Goal: Transaction & Acquisition: Book appointment/travel/reservation

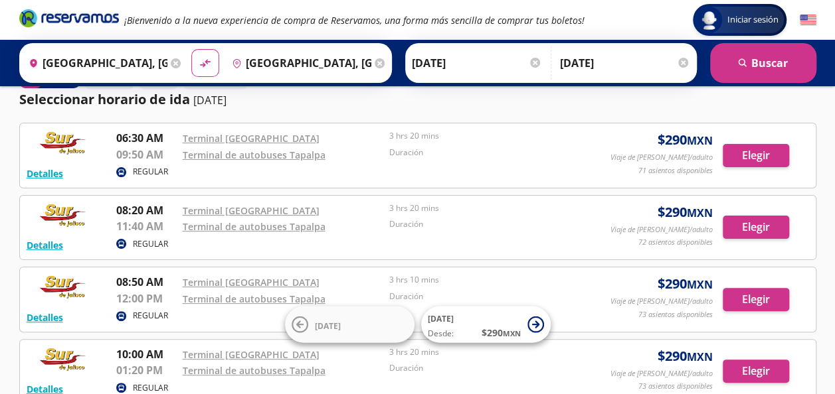
scroll to position [37, 0]
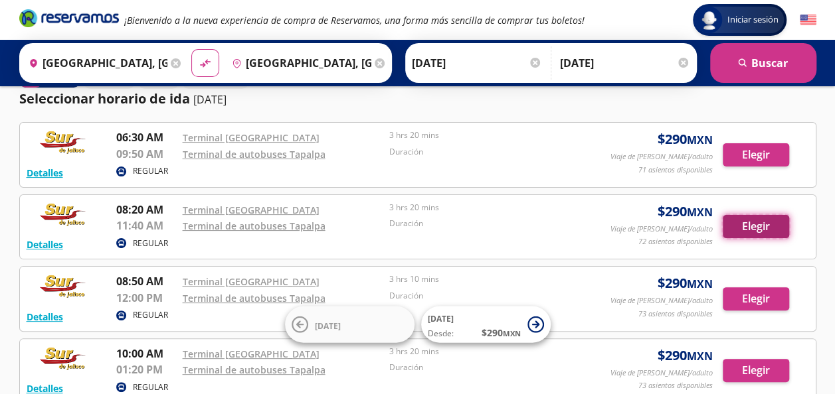
click at [747, 224] on button "Elegir" at bounding box center [756, 226] width 66 height 23
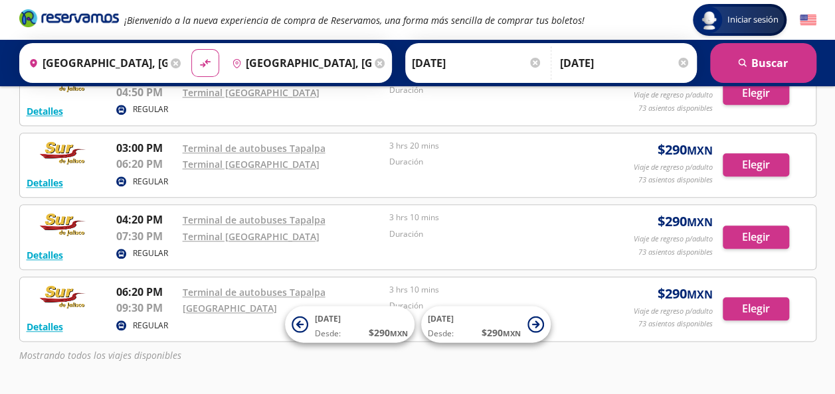
scroll to position [648, 0]
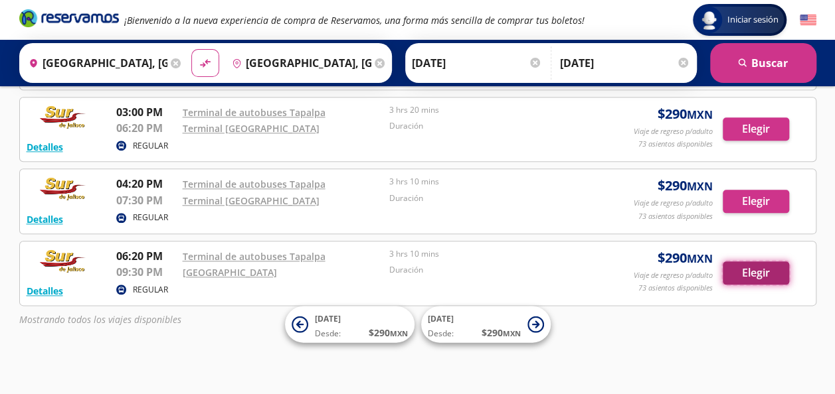
click at [740, 268] on button "Elegir" at bounding box center [756, 273] width 66 height 23
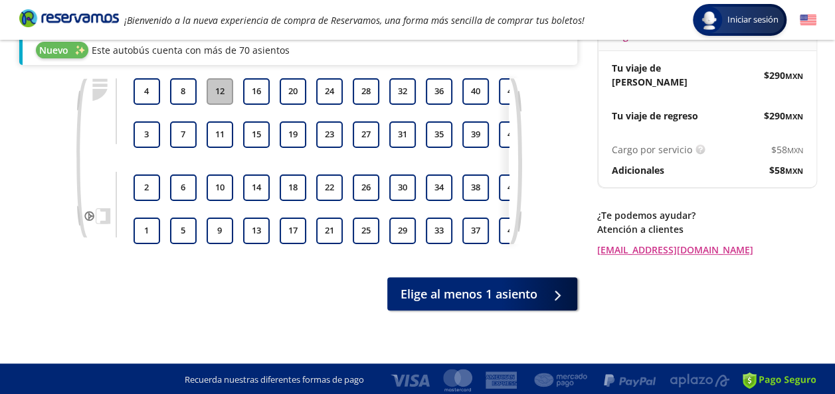
scroll to position [156, 0]
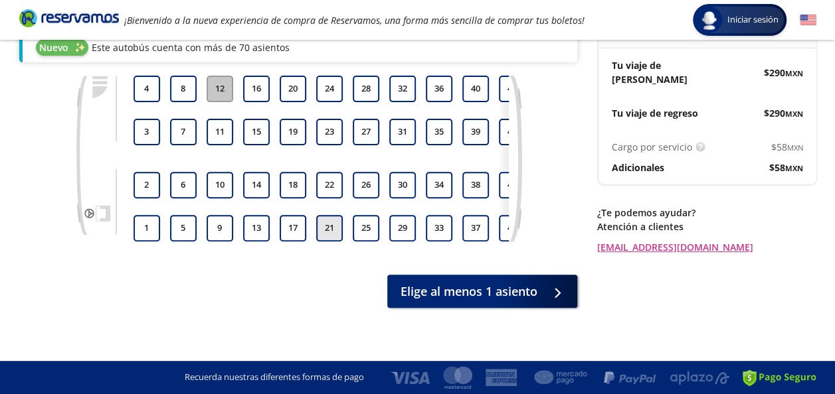
click at [325, 232] on button "21" at bounding box center [329, 228] width 27 height 27
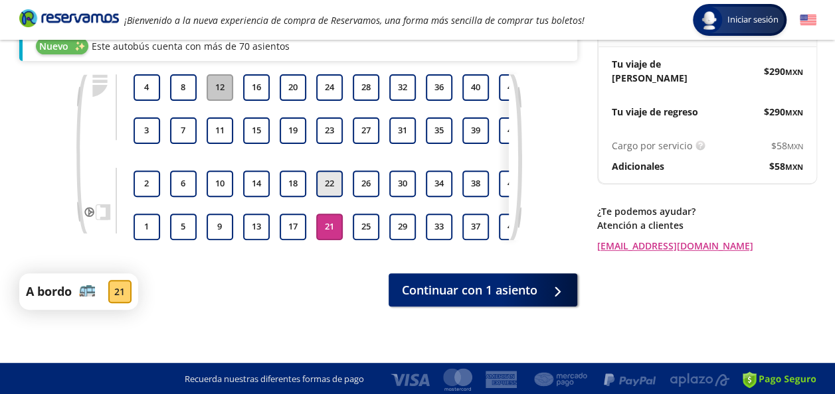
click at [324, 181] on button "22" at bounding box center [329, 184] width 27 height 27
click at [316, 135] on button "23" at bounding box center [329, 131] width 27 height 27
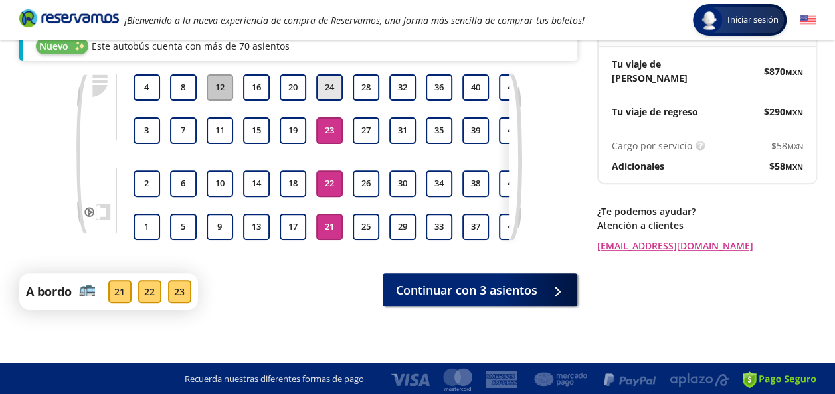
click at [327, 76] on button "24" at bounding box center [329, 87] width 27 height 27
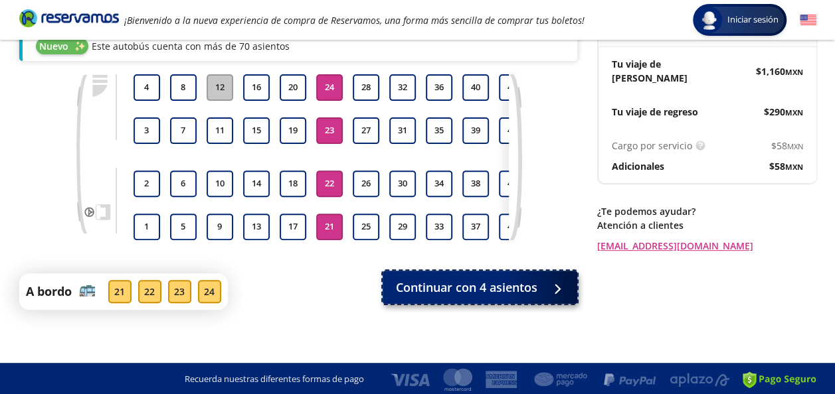
click at [444, 292] on span "Continuar con 4 asientos" at bounding box center [466, 288] width 141 height 18
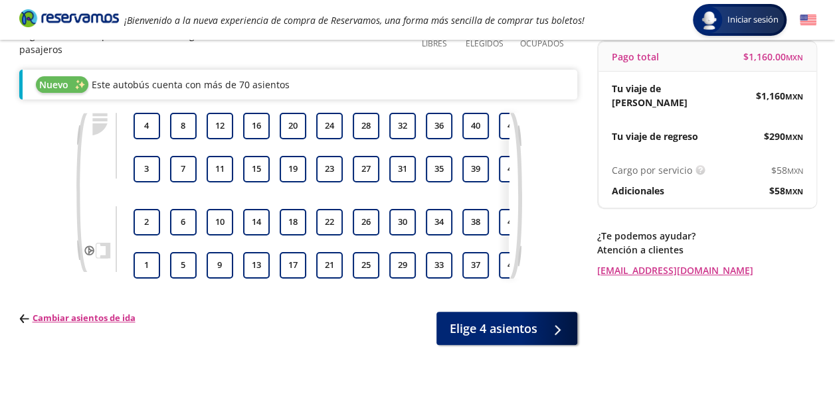
scroll to position [140, 0]
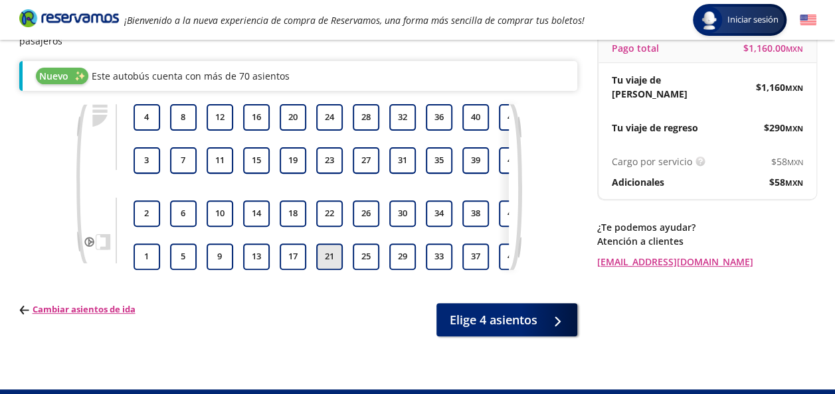
click at [332, 244] on button "21" at bounding box center [329, 257] width 27 height 27
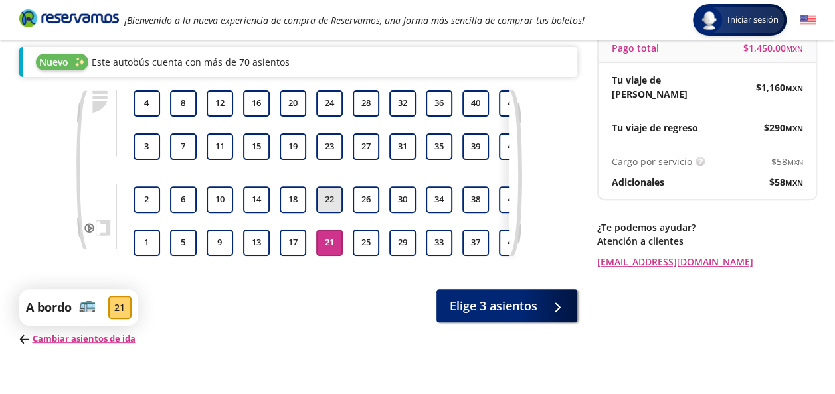
click at [330, 192] on button "22" at bounding box center [329, 200] width 27 height 27
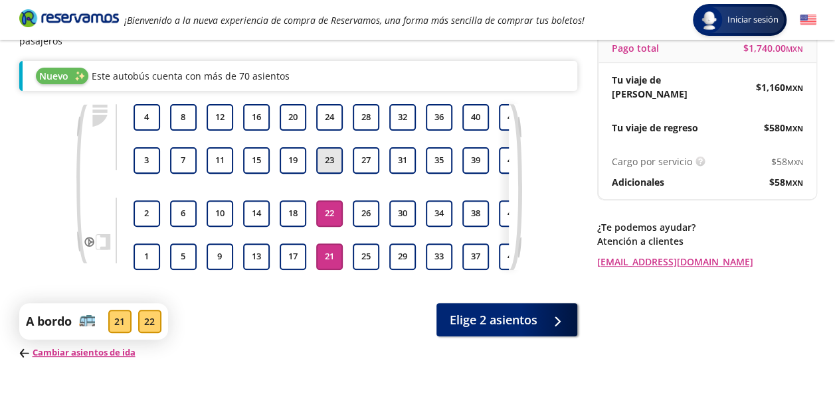
click at [323, 147] on button "23" at bounding box center [329, 160] width 27 height 27
click at [324, 110] on button "24" at bounding box center [329, 117] width 27 height 27
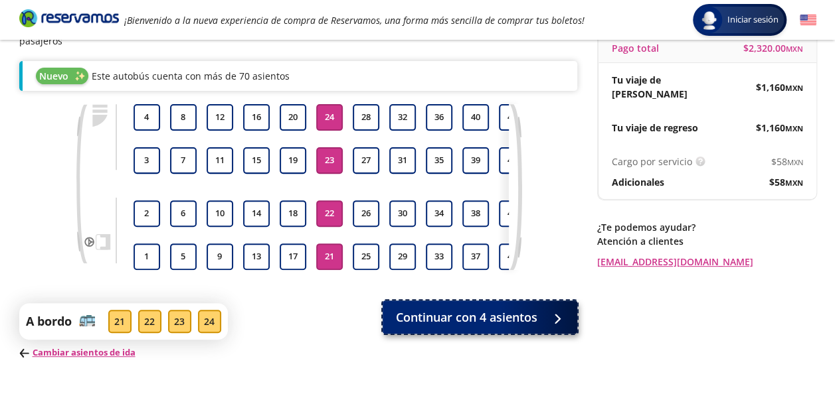
click at [432, 320] on span "Continuar con 4 asientos" at bounding box center [466, 318] width 141 height 18
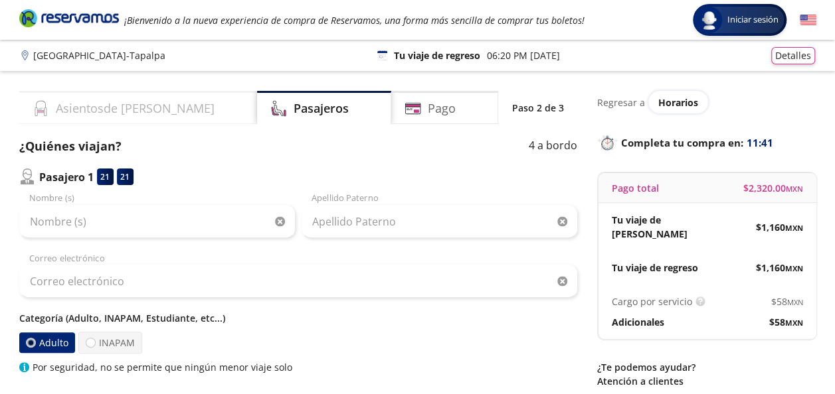
click at [90, 108] on h4 "Asientos de [PERSON_NAME]" at bounding box center [135, 109] width 159 height 18
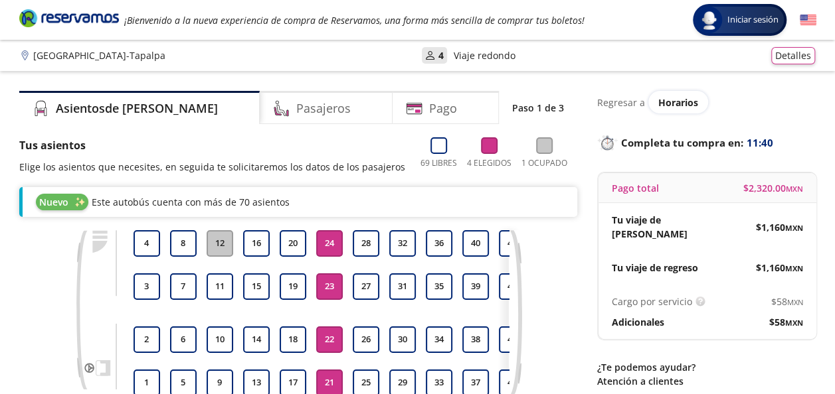
click at [94, 57] on p "Guadalajara - Tapalpa" at bounding box center [99, 55] width 132 height 14
click at [793, 52] on button "Detalles" at bounding box center [793, 53] width 44 height 17
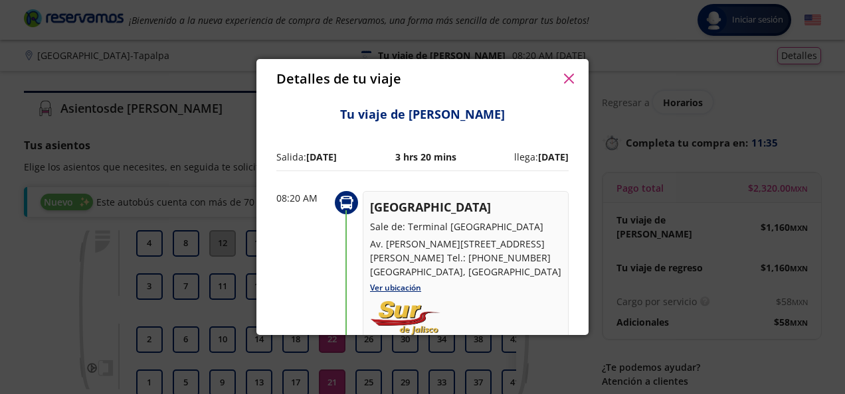
click at [568, 80] on icon "button" at bounding box center [569, 79] width 10 height 10
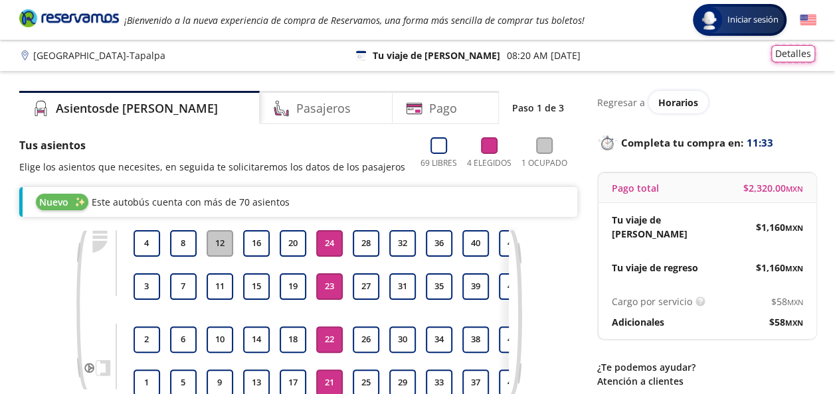
click at [801, 53] on button "Detalles" at bounding box center [793, 53] width 44 height 17
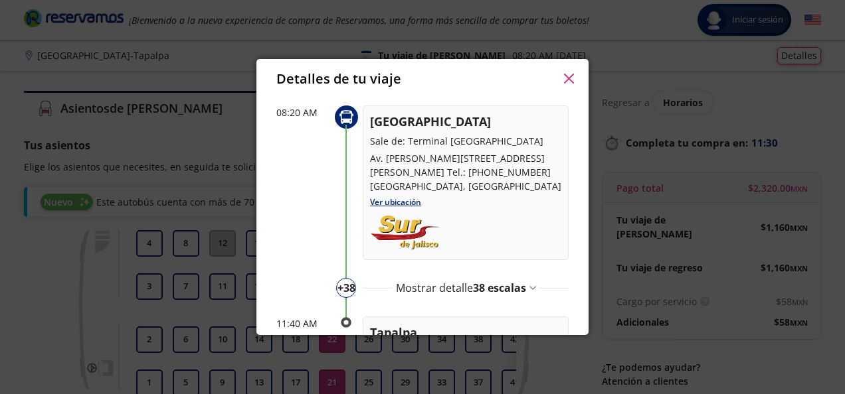
scroll to position [85, 0]
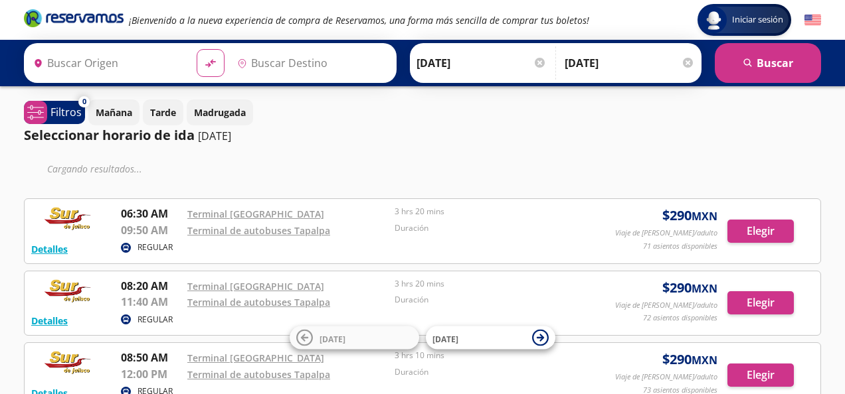
type input "Terminal de Autobuses [GEOGRAPHIC_DATA], [GEOGRAPHIC_DATA]"
